Goal: Check status

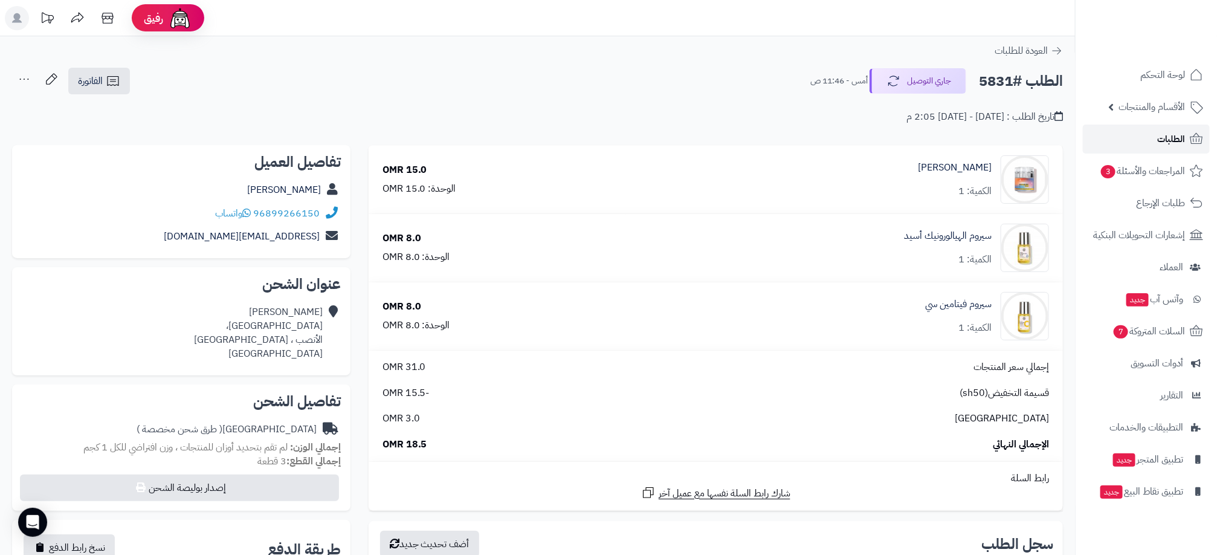
click at [1187, 142] on link "الطلبات" at bounding box center [1146, 139] width 127 height 29
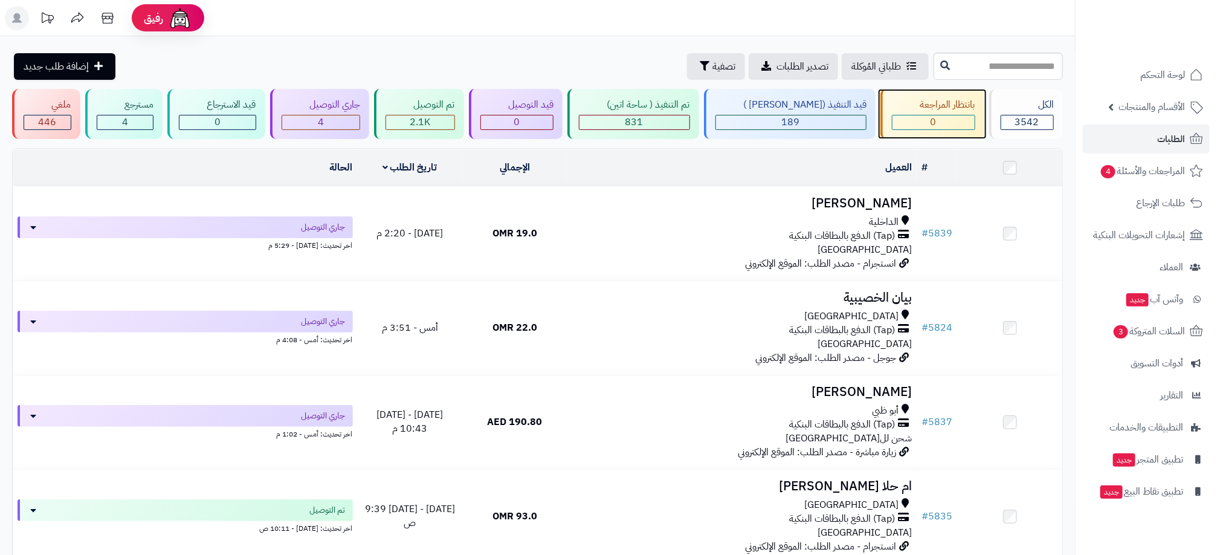
click at [929, 111] on div "بانتظار المراجعة" at bounding box center [933, 105] width 83 height 14
